Goal: Task Accomplishment & Management: Complete application form

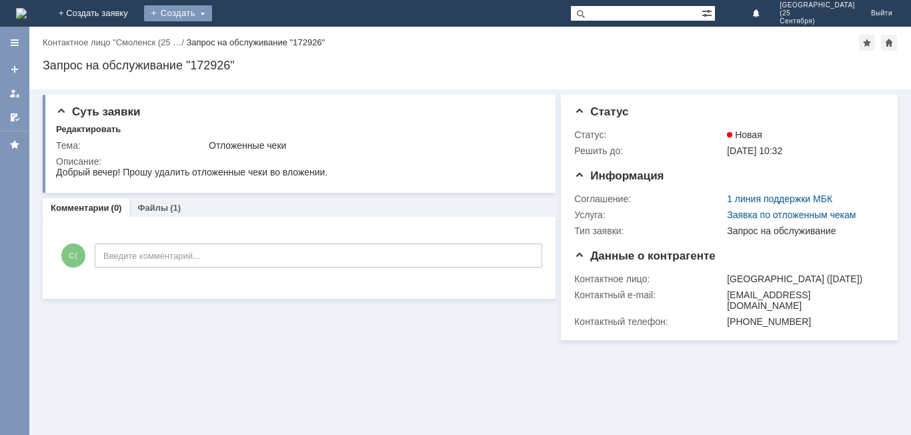
click at [212, 18] on div "Создать" at bounding box center [178, 13] width 68 height 16
click at [248, 39] on link "Заявка" at bounding box center [197, 40] width 101 height 16
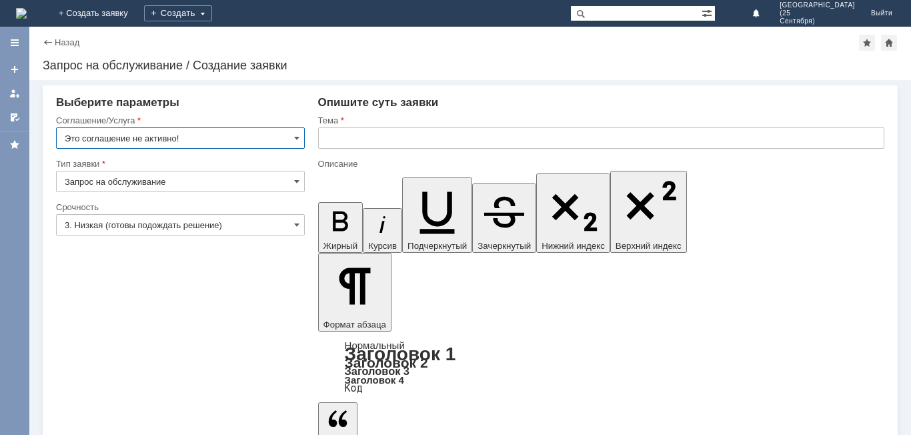
click at [351, 137] on input "text" at bounding box center [601, 137] width 566 height 21
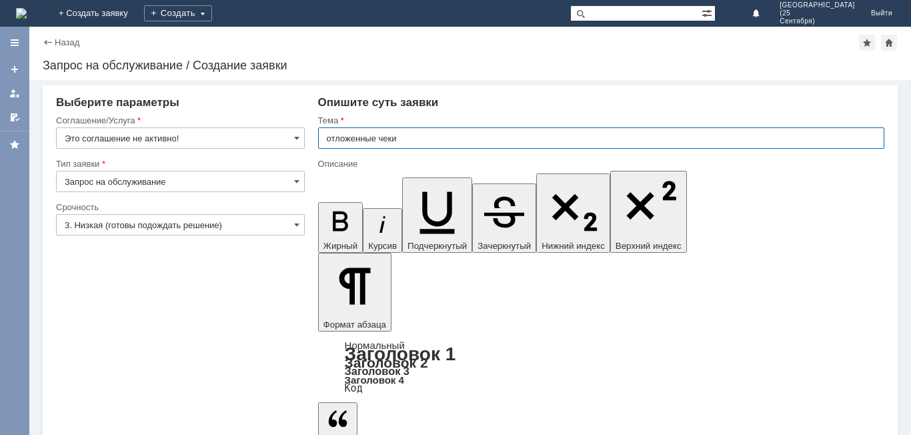
drag, startPoint x: 409, startPoint y: 137, endPoint x: 305, endPoint y: 147, distance: 104.5
type input "отложенные чеки"
click at [144, 142] on input "Это соглашение не активно!" at bounding box center [180, 137] width 249 height 21
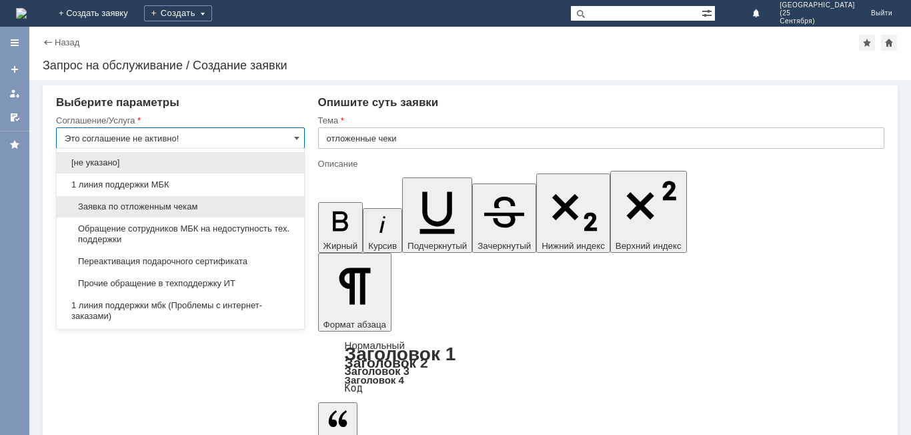
click at [151, 207] on span "Заявка по отложенным чекам" at bounding box center [180, 206] width 231 height 11
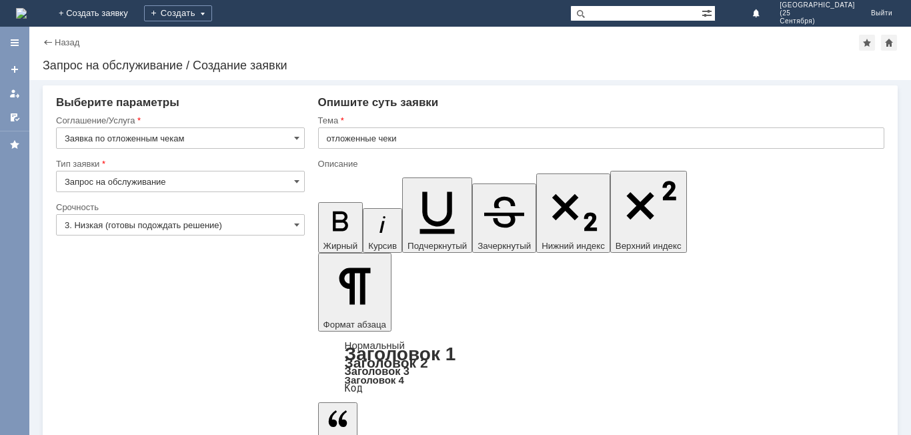
type input "Заявка по отложенным чекам"
click at [121, 173] on input "Запрос на обслуживание" at bounding box center [180, 181] width 249 height 21
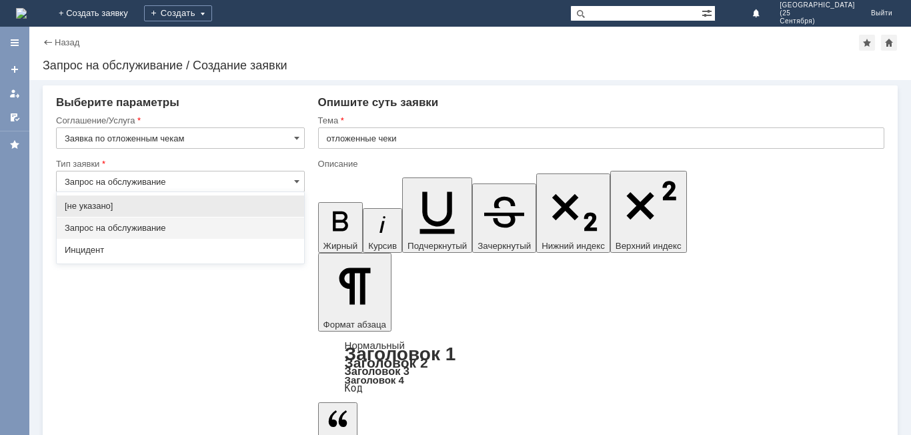
click at [139, 173] on input "Запрос на обслуживание" at bounding box center [180, 181] width 249 height 21
click at [167, 155] on div at bounding box center [180, 153] width 249 height 9
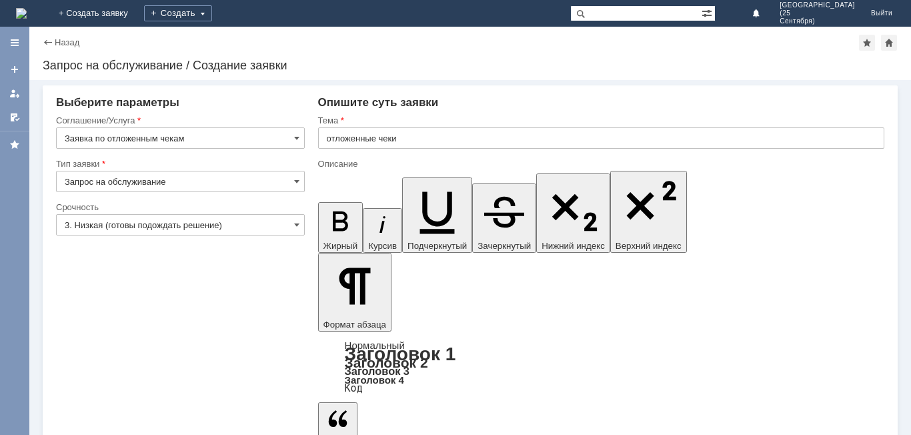
type input "Запрос на обслуживание"
click at [177, 218] on input "3. Низкая (готовы подождать решение)" at bounding box center [180, 224] width 249 height 21
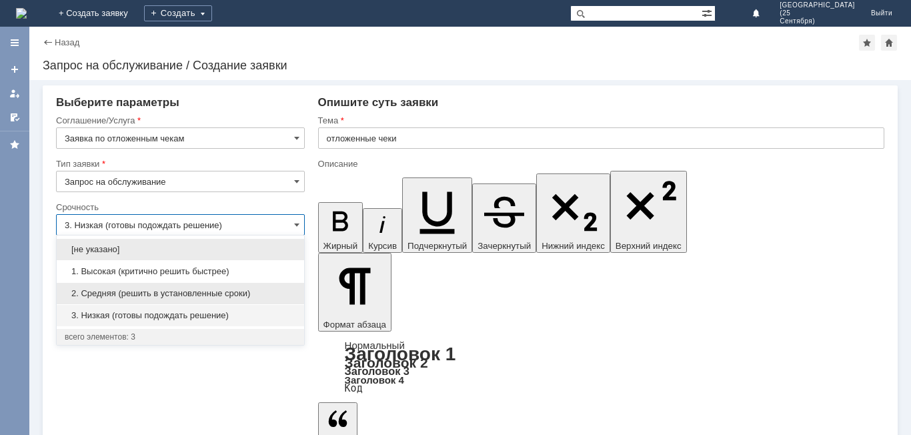
click at [159, 296] on span "2. Средняя (решить в установленные сроки)" at bounding box center [180, 293] width 231 height 11
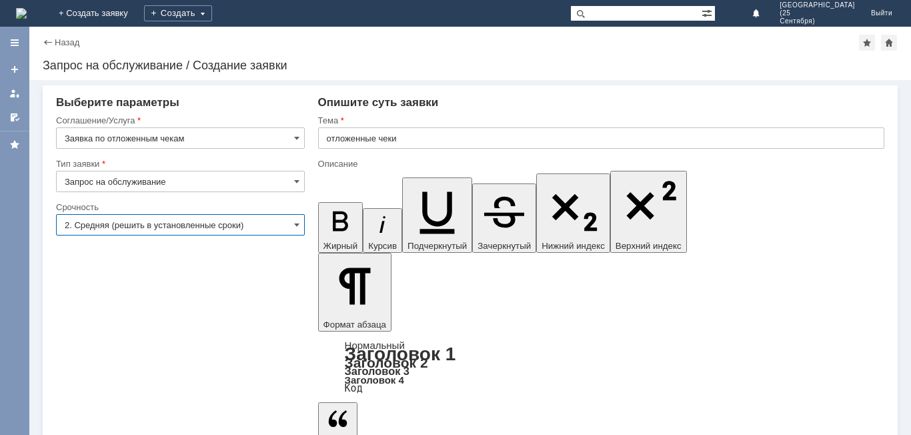
type input "2. Средняя (решить в установленные сроки)"
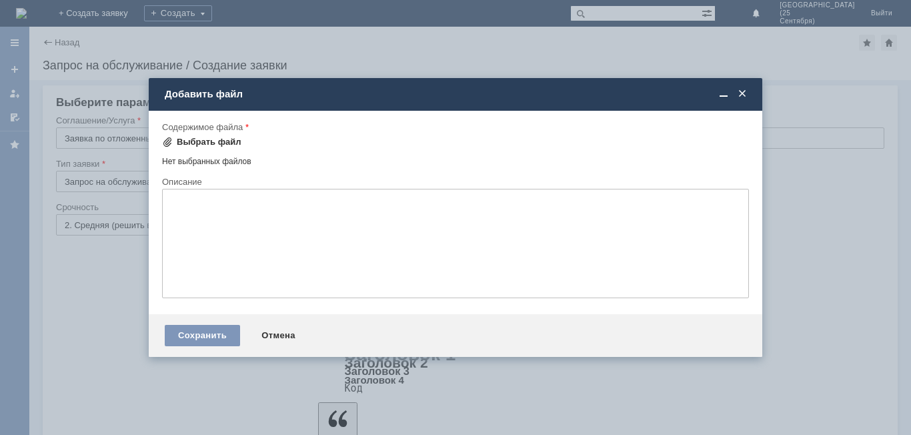
click at [187, 147] on div "Выбрать файл" at bounding box center [209, 142] width 65 height 11
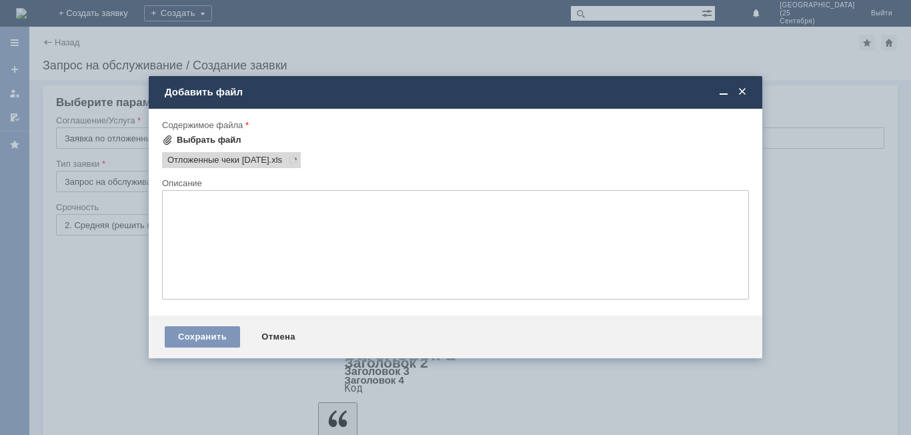
scroll to position [0, 0]
click at [207, 334] on div "Сохранить" at bounding box center [202, 336] width 75 height 21
